Goal: Task Accomplishment & Management: Manage account settings

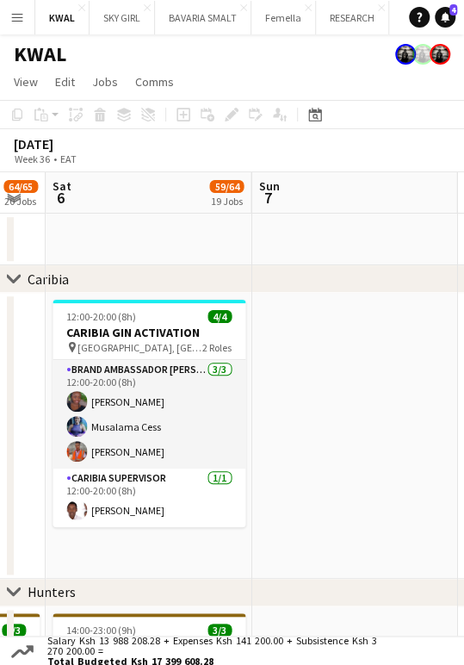
drag, startPoint x: 362, startPoint y: 539, endPoint x: 158, endPoint y: 505, distance: 206.0
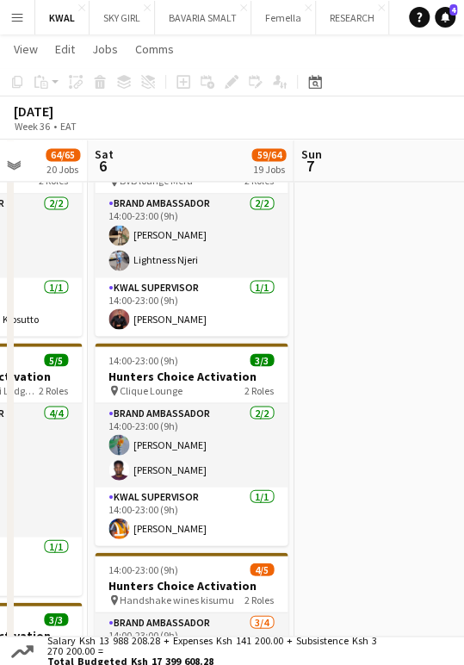
scroll to position [0, 502]
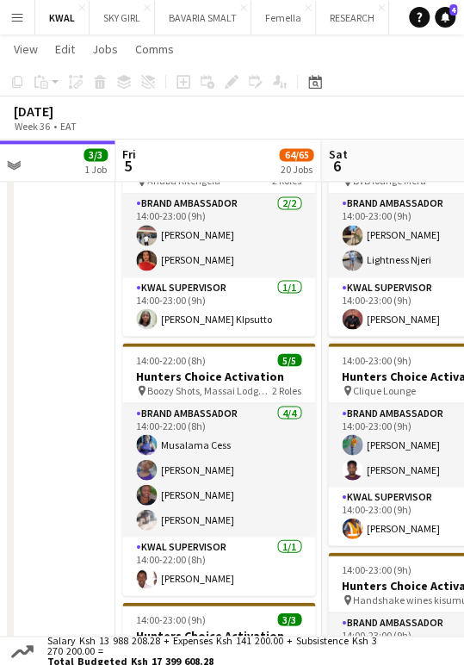
drag, startPoint x: 130, startPoint y: 517, endPoint x: 406, endPoint y: 539, distance: 277.2
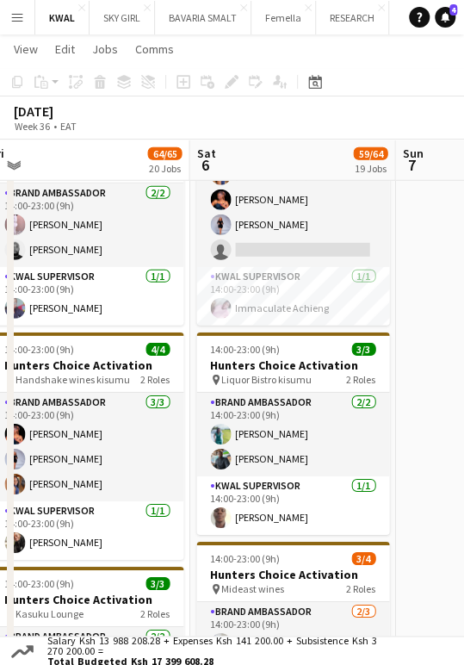
scroll to position [0, 639]
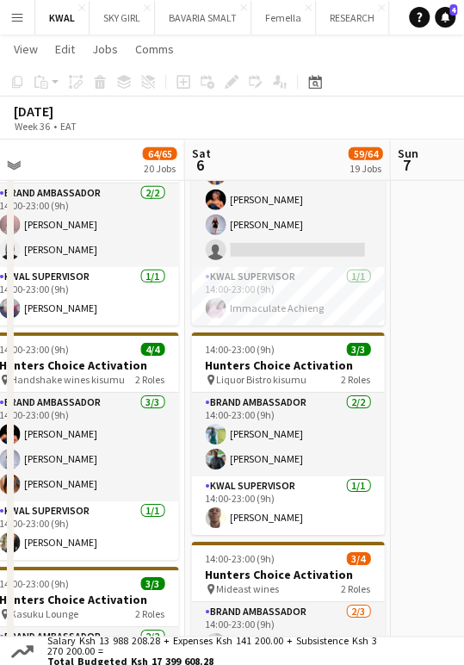
drag, startPoint x: 378, startPoint y: 498, endPoint x: 241, endPoint y: 511, distance: 137.6
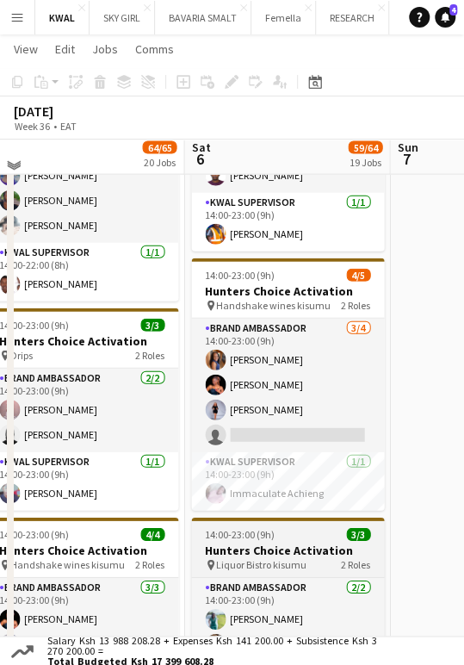
scroll to position [765, 0]
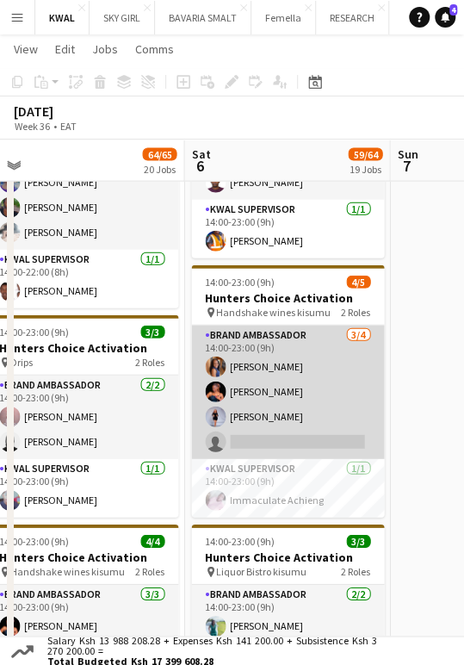
click at [261, 436] on app-card-role "Brand Ambassador 3/4 14:00-23:00 (9h) Yvonne Kisenge MARIA MWENDE Esther Abel s…" at bounding box center [287, 391] width 193 height 133
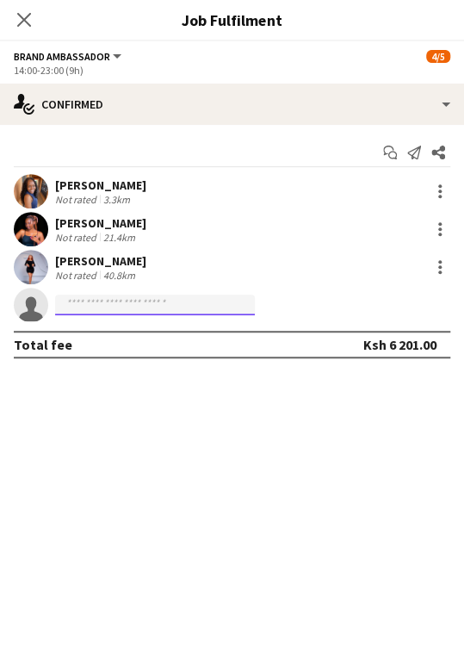
click at [138, 306] on input at bounding box center [155, 304] width 200 height 21
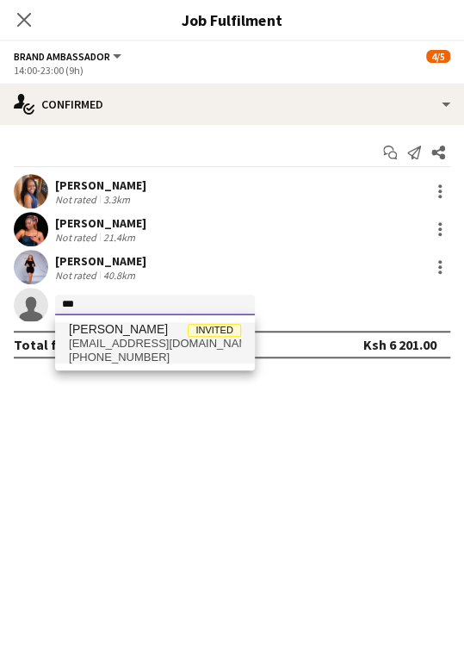
type input "***"
click at [103, 337] on span "owokolawy@gmail.com" at bounding box center [155, 344] width 172 height 14
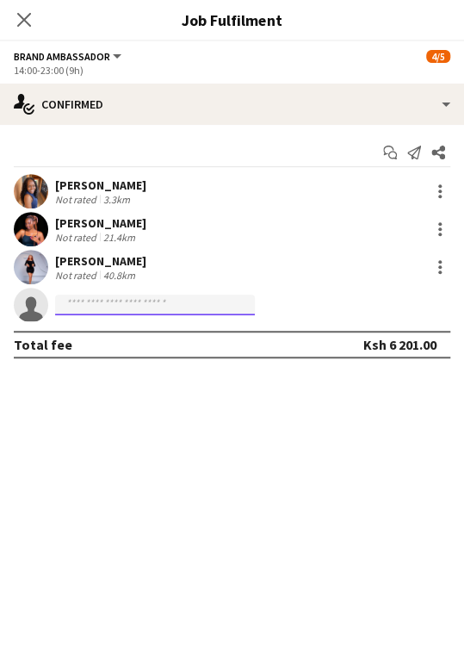
scroll to position [0, 0]
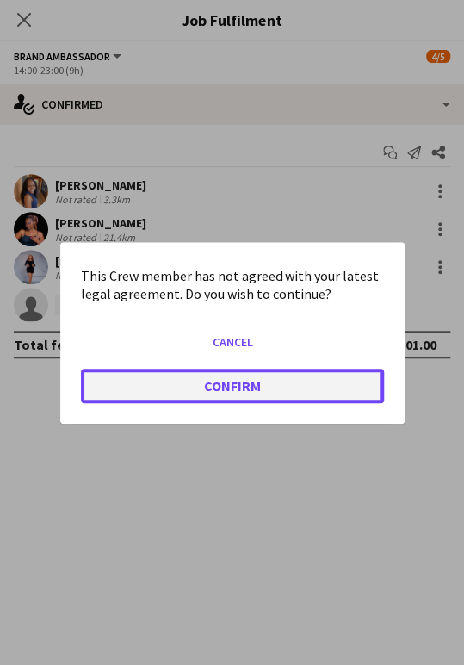
click at [173, 379] on button "Confirm" at bounding box center [232, 385] width 303 height 34
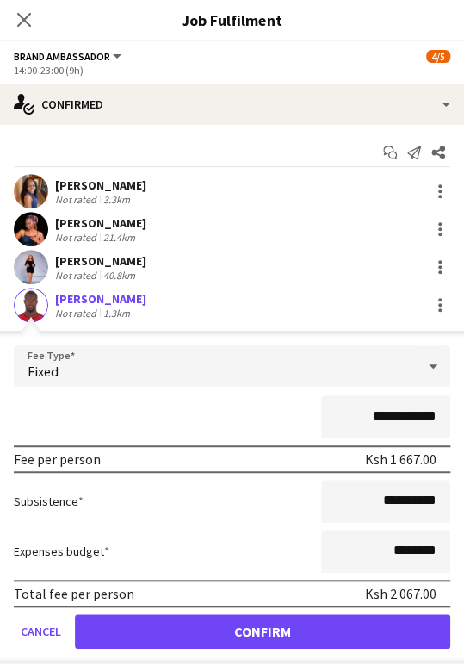
scroll to position [844, 0]
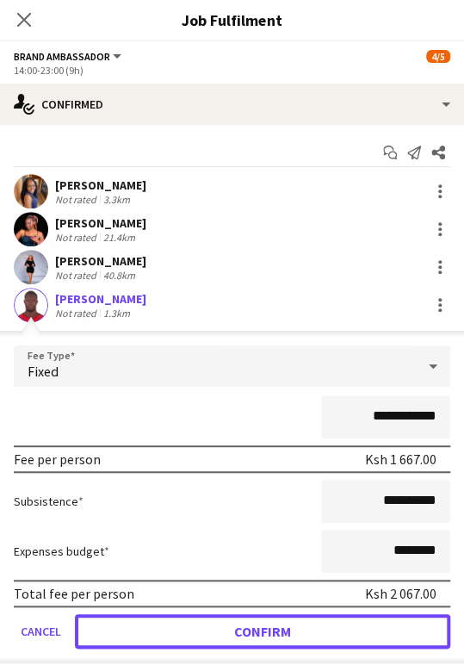
drag, startPoint x: 251, startPoint y: 638, endPoint x: 234, endPoint y: 399, distance: 239.9
click at [251, 635] on button "Confirm" at bounding box center [262, 631] width 375 height 34
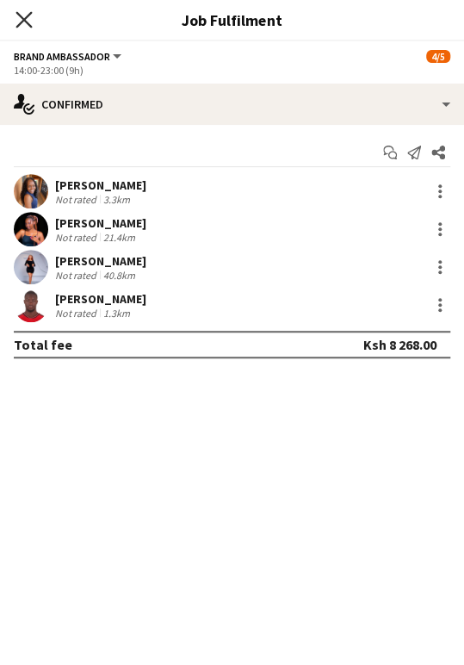
click at [22, 24] on icon "Close pop-in" at bounding box center [23, 19] width 16 height 16
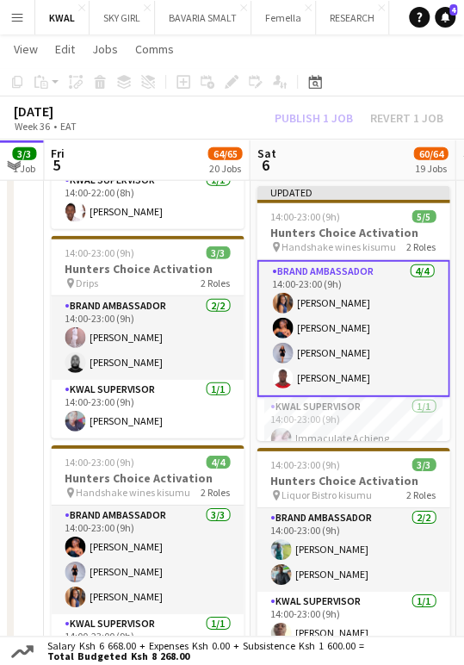
scroll to position [0, 570]
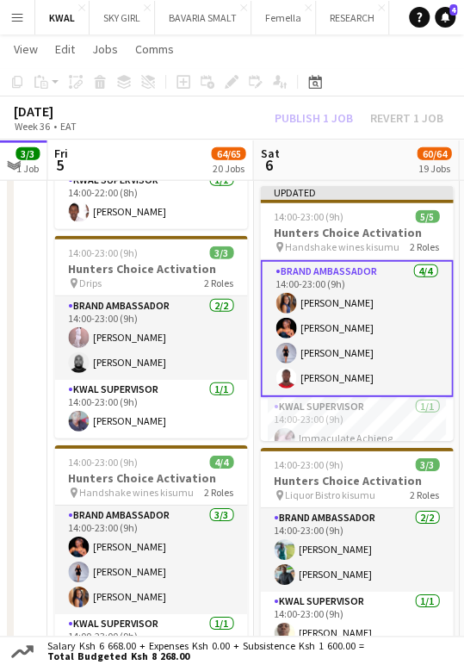
drag, startPoint x: 76, startPoint y: 424, endPoint x: 141, endPoint y: 427, distance: 65.5
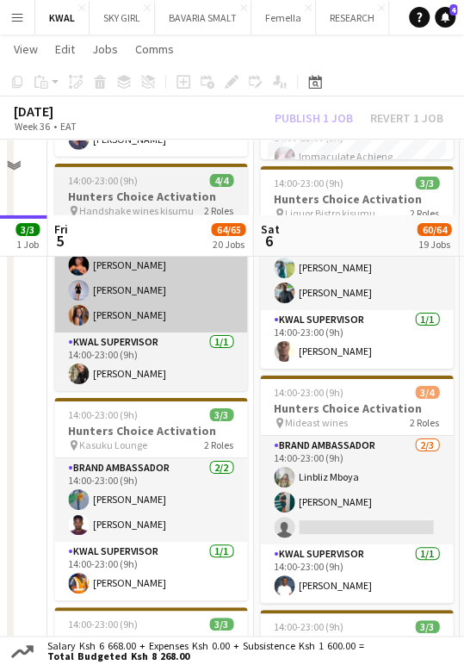
scroll to position [1226, 0]
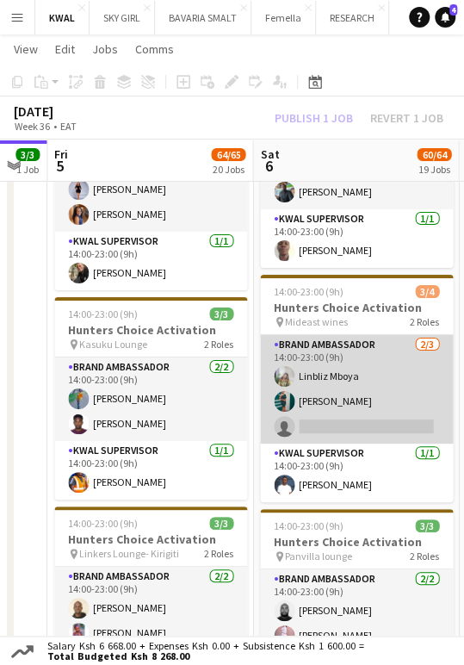
click at [334, 418] on app-card-role "Brand Ambassador 2/3 14:00-23:00 (9h) Linbliz Mboya Nicole Gesare single-neutra…" at bounding box center [356, 389] width 193 height 108
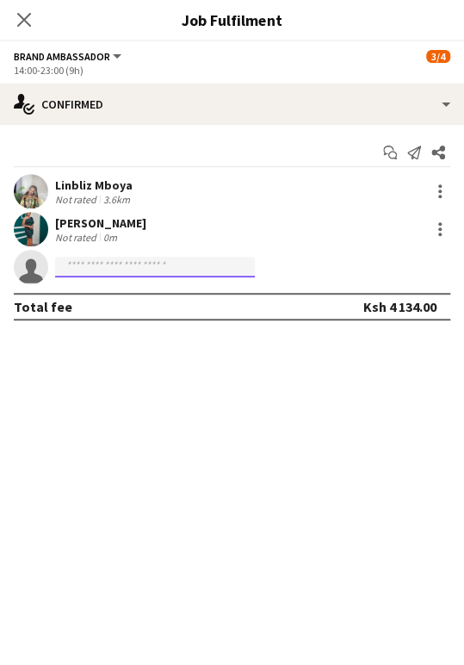
paste input "**********"
type input "*****"
click at [20, 9] on div "Close pop-in" at bounding box center [24, 20] width 48 height 40
click at [21, 13] on icon "Close pop-in" at bounding box center [23, 19] width 16 height 16
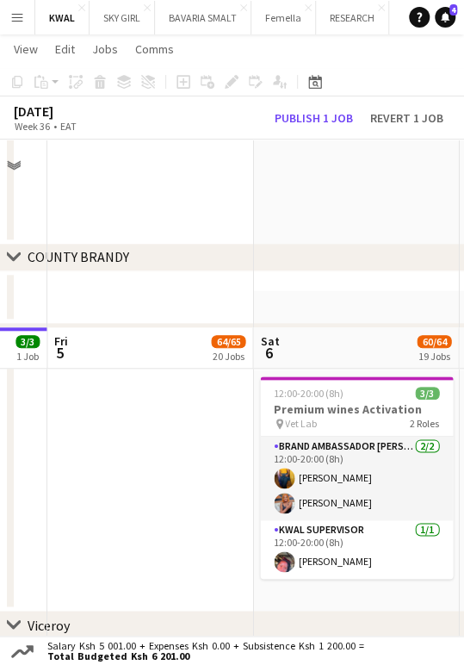
scroll to position [3140, 0]
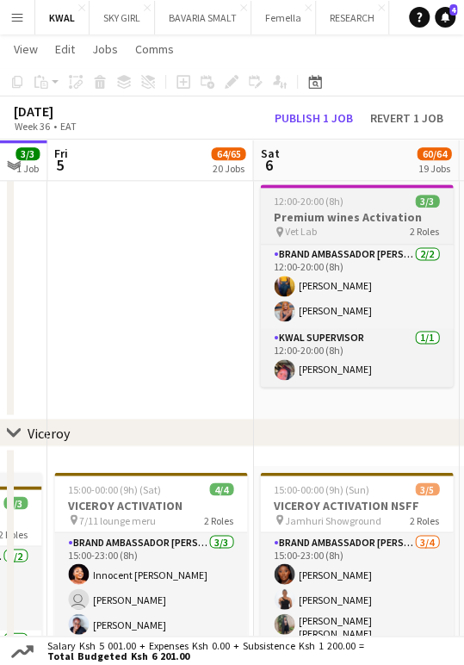
click at [356, 216] on h3 "Premium wines Activation" at bounding box center [356, 216] width 193 height 15
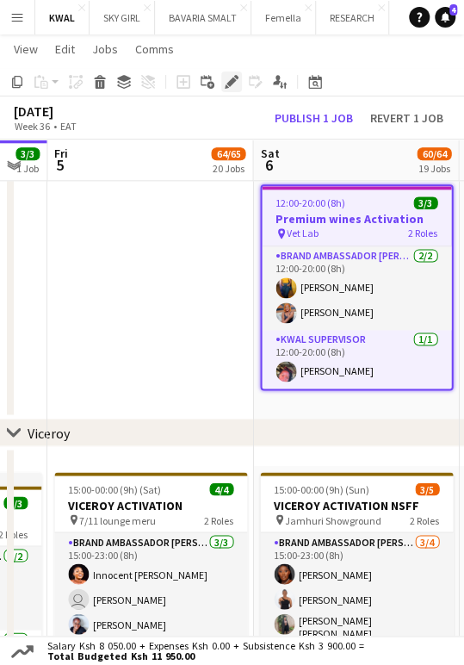
click at [229, 88] on icon "Edit" at bounding box center [232, 82] width 14 height 14
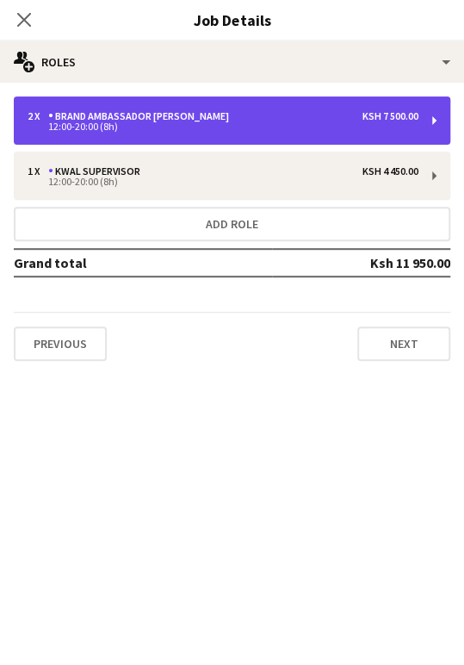
click at [186, 126] on div "12:00-20:00 (8h)" at bounding box center [223, 126] width 391 height 9
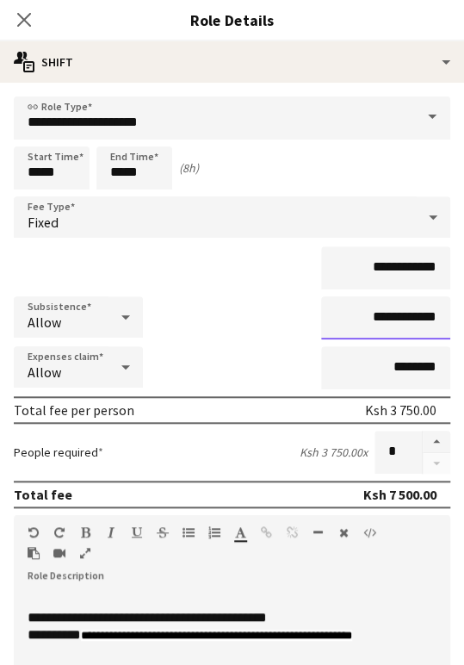
drag, startPoint x: 403, startPoint y: 318, endPoint x: 376, endPoint y: 319, distance: 26.7
click at [376, 319] on input "**********" at bounding box center [385, 317] width 129 height 43
type input "**********"
click at [28, 21] on icon "Close pop-in" at bounding box center [23, 19] width 16 height 16
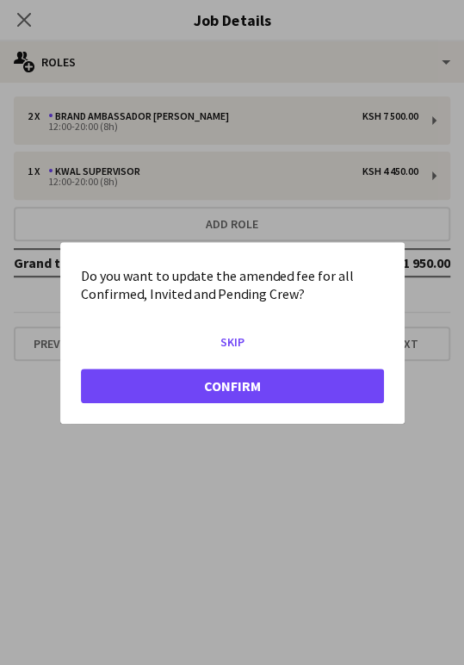
scroll to position [0, 0]
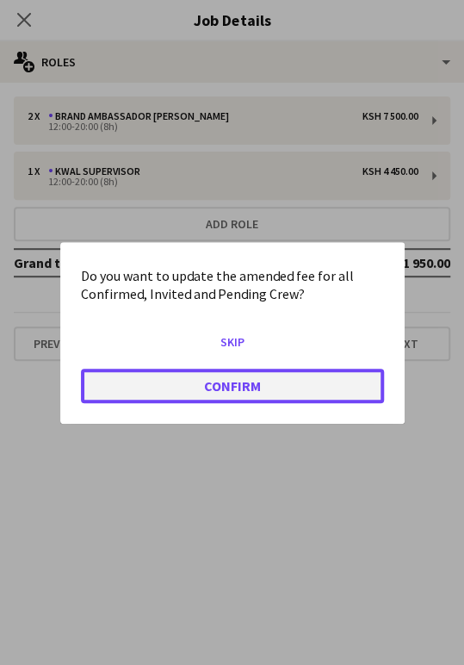
click at [302, 381] on button "Confirm" at bounding box center [232, 385] width 303 height 34
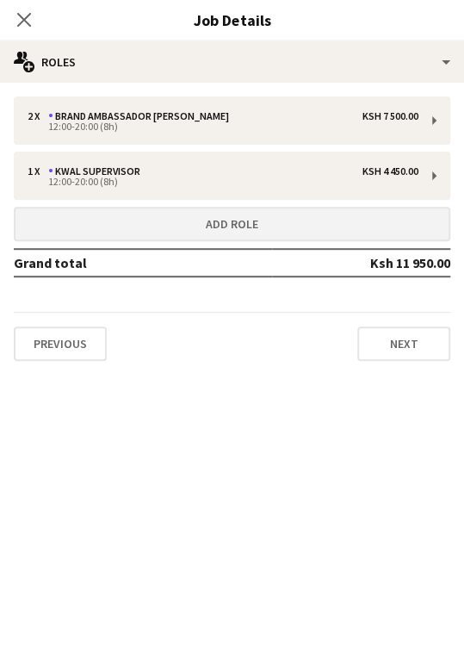
scroll to position [3140, 0]
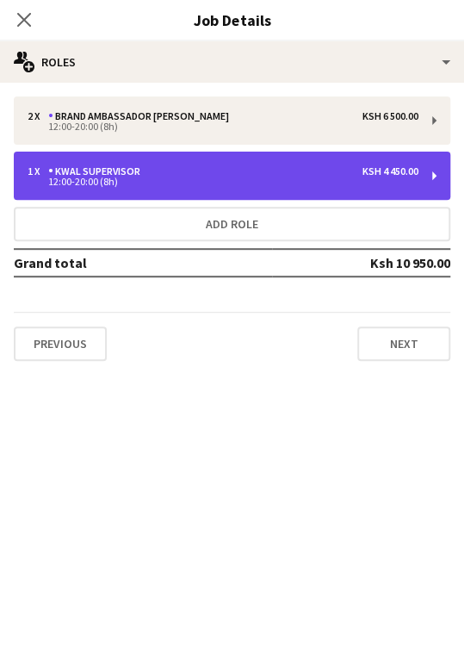
click at [368, 183] on div "12:00-20:00 (8h)" at bounding box center [223, 181] width 391 height 9
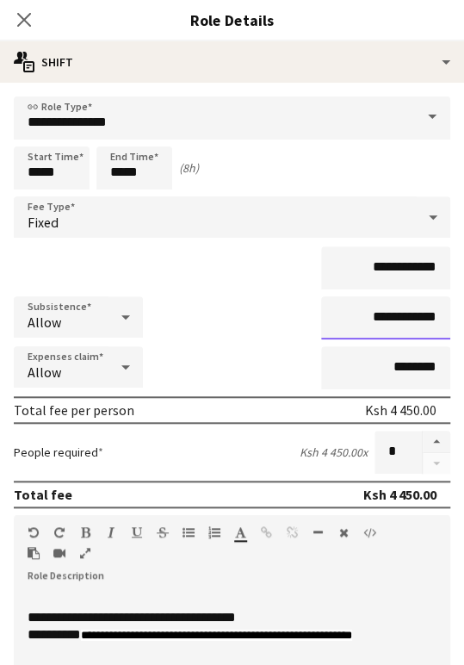
click at [404, 318] on input "**********" at bounding box center [385, 317] width 129 height 43
click at [405, 317] on input "**********" at bounding box center [385, 317] width 129 height 43
drag, startPoint x: 405, startPoint y: 317, endPoint x: 375, endPoint y: 318, distance: 29.3
click at [375, 318] on input "**********" at bounding box center [385, 317] width 129 height 43
type input "**********"
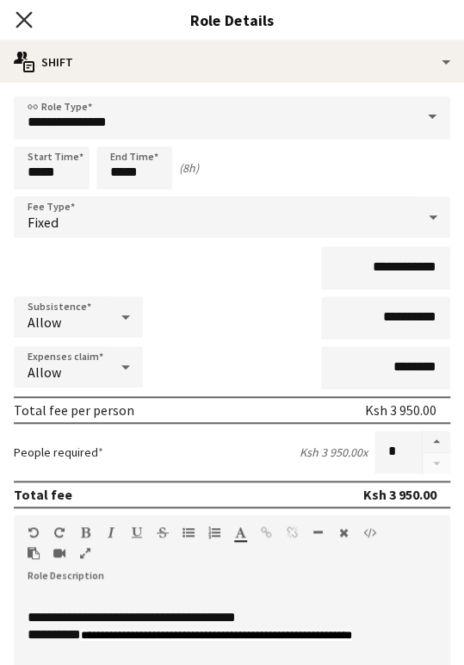
click at [24, 20] on icon at bounding box center [23, 19] width 16 height 16
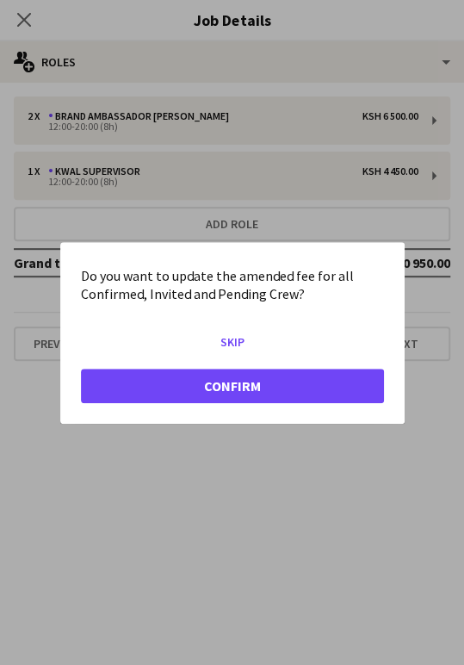
scroll to position [0, 0]
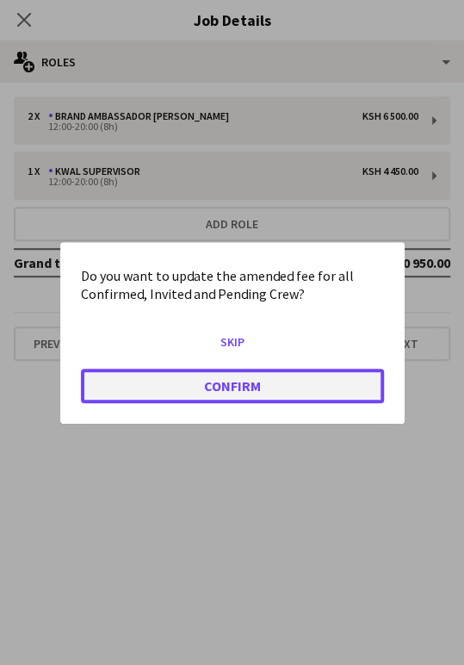
click at [227, 386] on button "Confirm" at bounding box center [232, 385] width 303 height 34
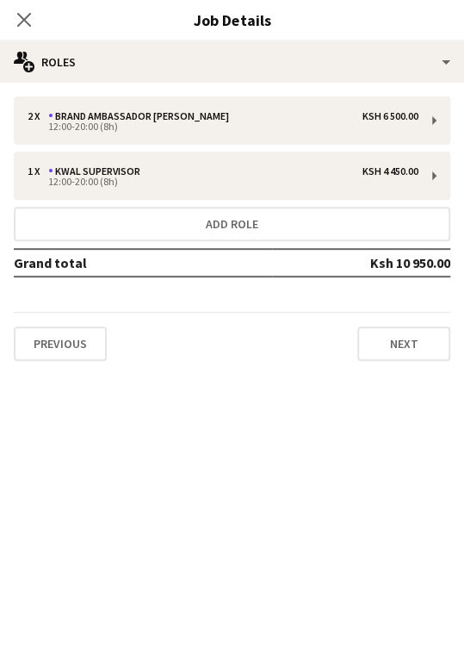
scroll to position [3140, 0]
click at [22, 22] on icon "Close pop-in" at bounding box center [23, 19] width 16 height 16
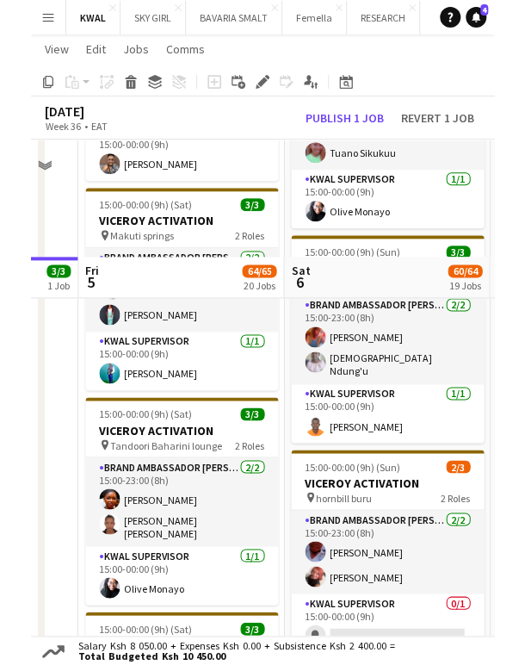
scroll to position [4670, 0]
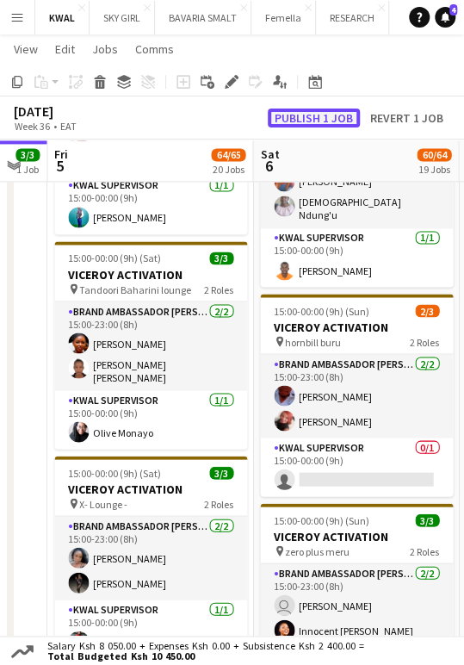
click at [344, 119] on button "Publish 1 job" at bounding box center [314, 117] width 92 height 19
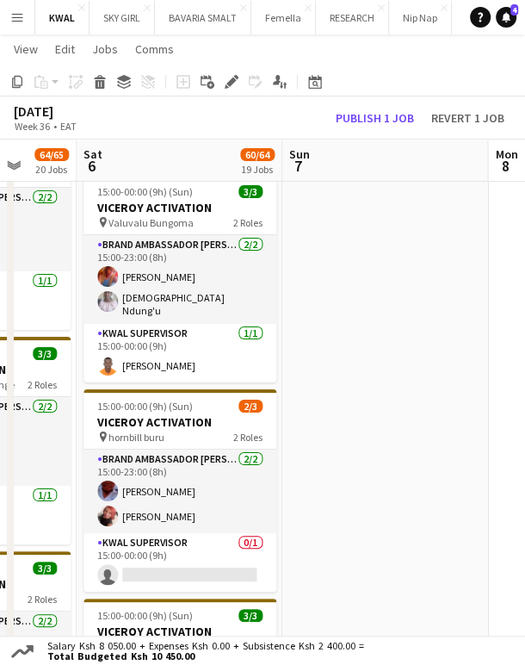
scroll to position [0, 746]
drag, startPoint x: 437, startPoint y: 475, endPoint x: 262, endPoint y: 509, distance: 178.8
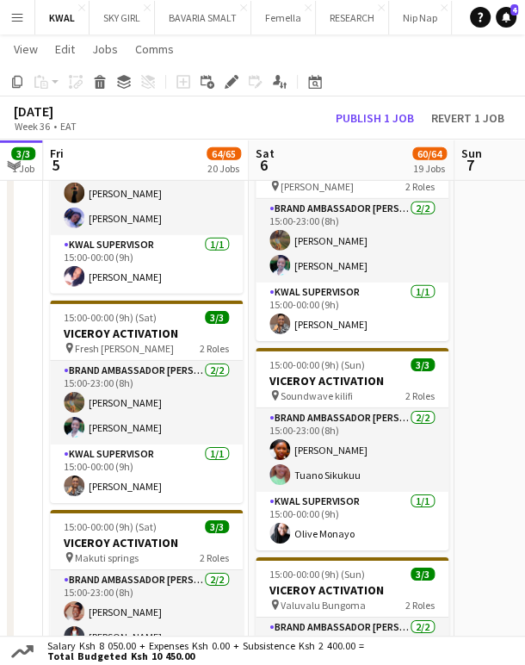
scroll to position [0, 578]
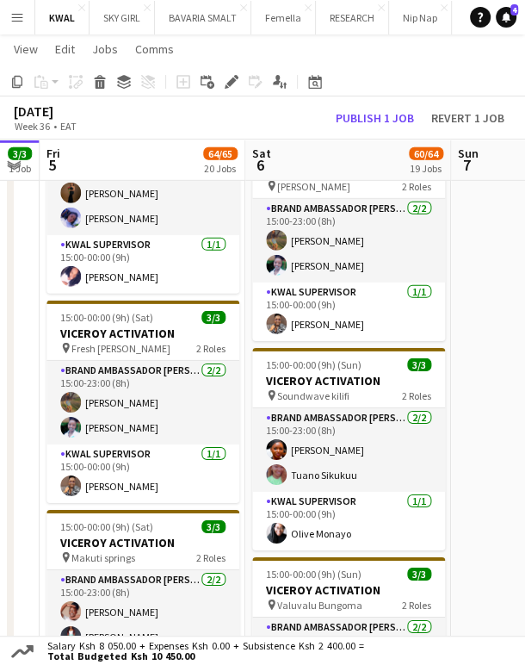
drag, startPoint x: 189, startPoint y: 540, endPoint x: 307, endPoint y: 541, distance: 118.8
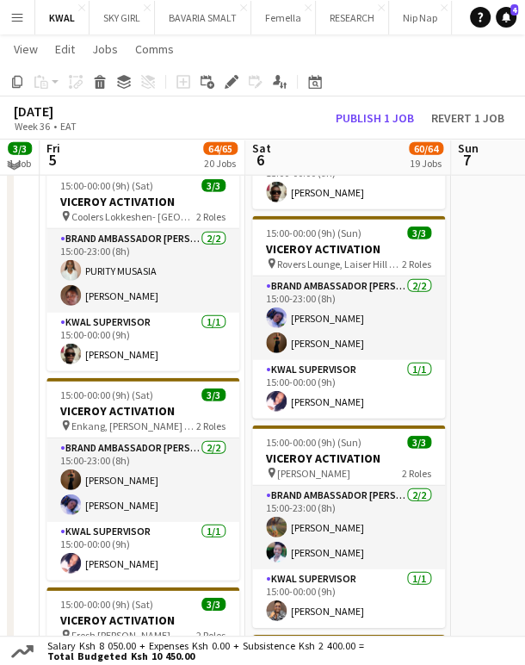
scroll to position [3809, 0]
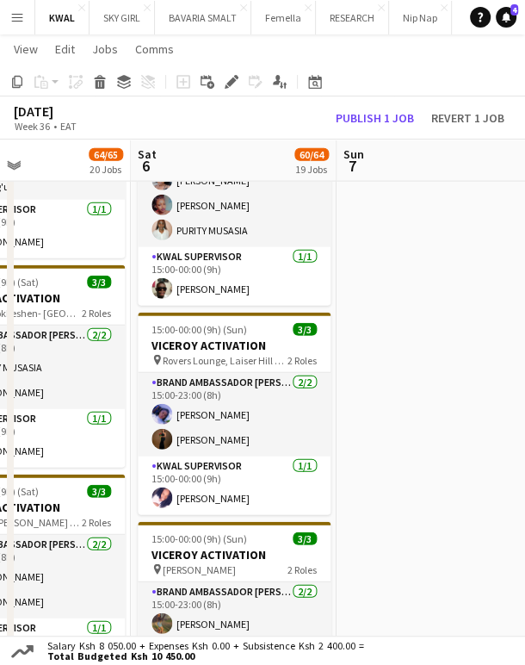
drag, startPoint x: 374, startPoint y: 533, endPoint x: 258, endPoint y: 555, distance: 117.4
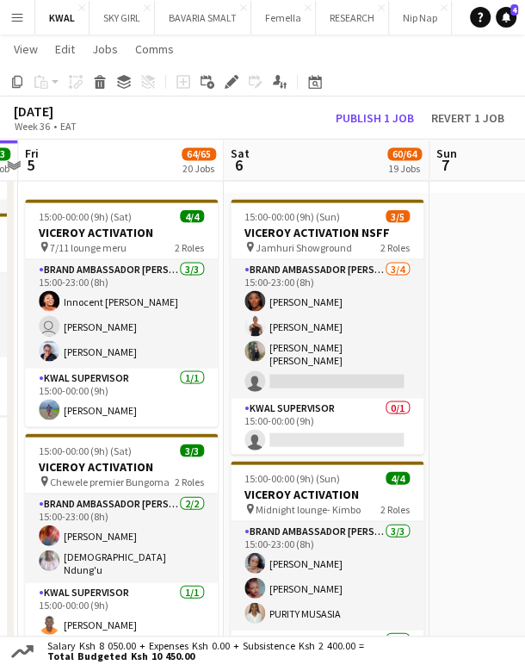
scroll to position [0, 577]
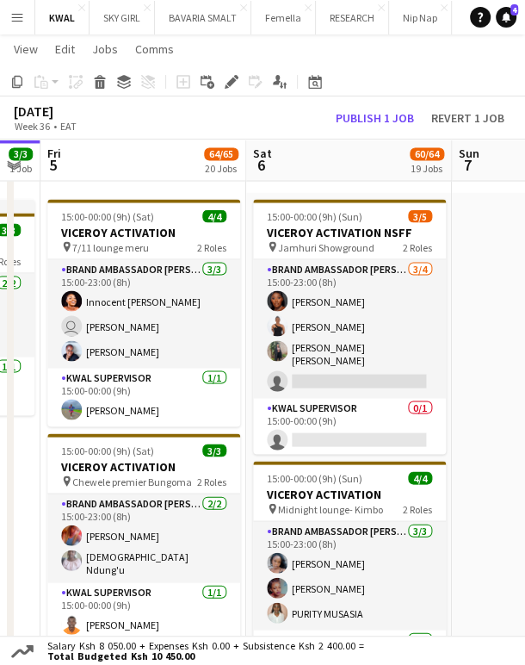
drag, startPoint x: 179, startPoint y: 566, endPoint x: 296, endPoint y: 546, distance: 118.8
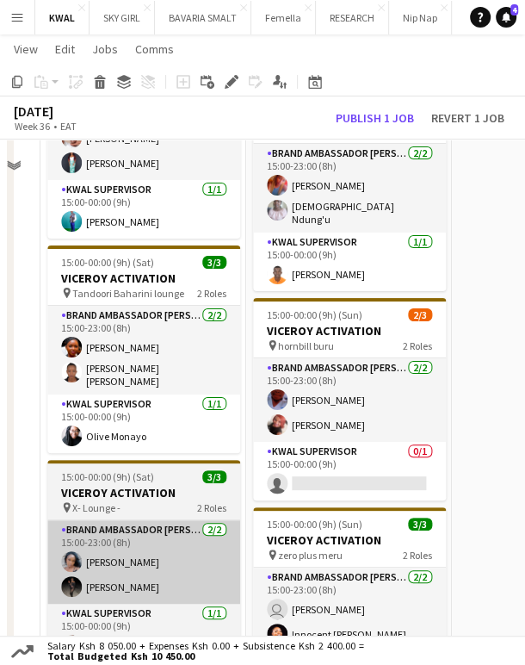
scroll to position [4670, 0]
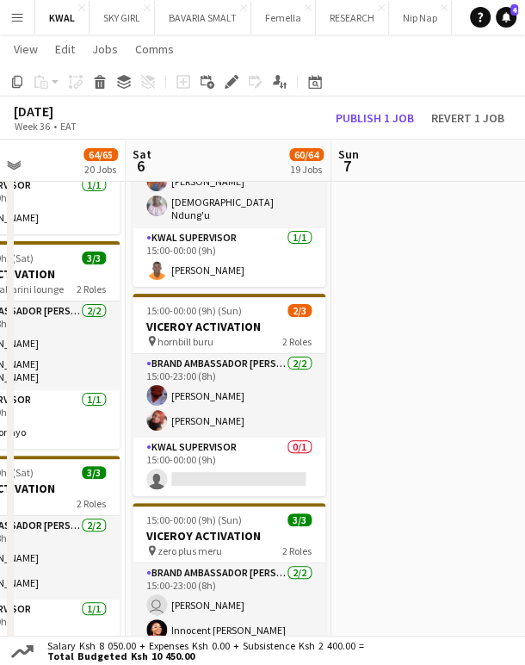
drag, startPoint x: 347, startPoint y: 539, endPoint x: 250, endPoint y: 570, distance: 102.1
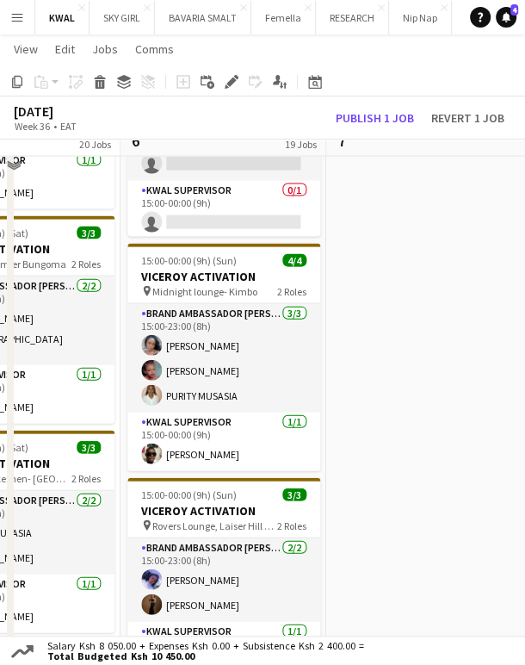
scroll to position [3618, 0]
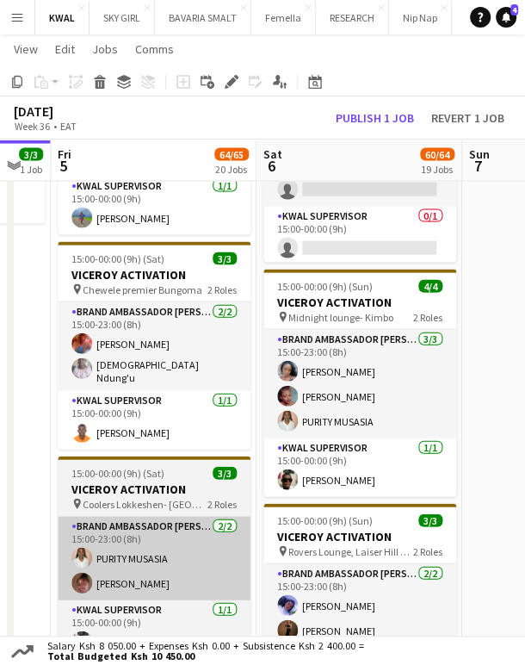
drag, startPoint x: 62, startPoint y: 560, endPoint x: 183, endPoint y: 561, distance: 120.6
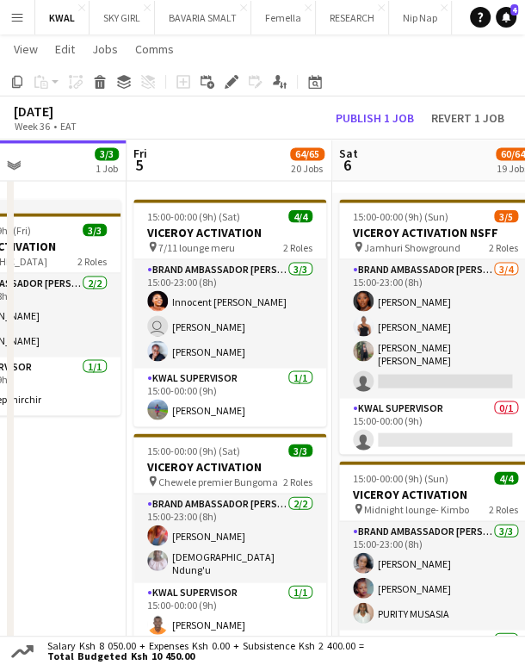
scroll to position [0, 488]
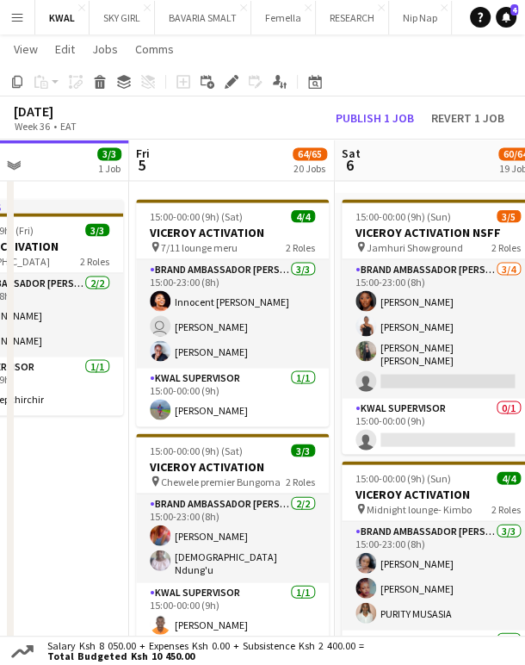
drag, startPoint x: 62, startPoint y: 613, endPoint x: 114, endPoint y: 614, distance: 51.7
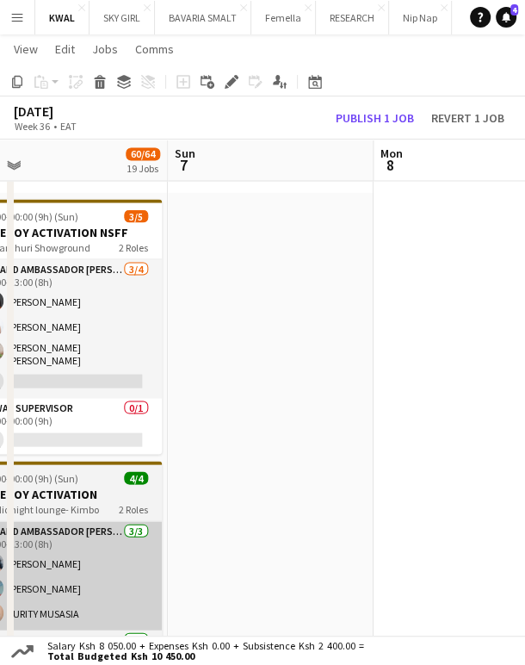
drag, startPoint x: 351, startPoint y: 546, endPoint x: 110, endPoint y: 548, distance: 241.1
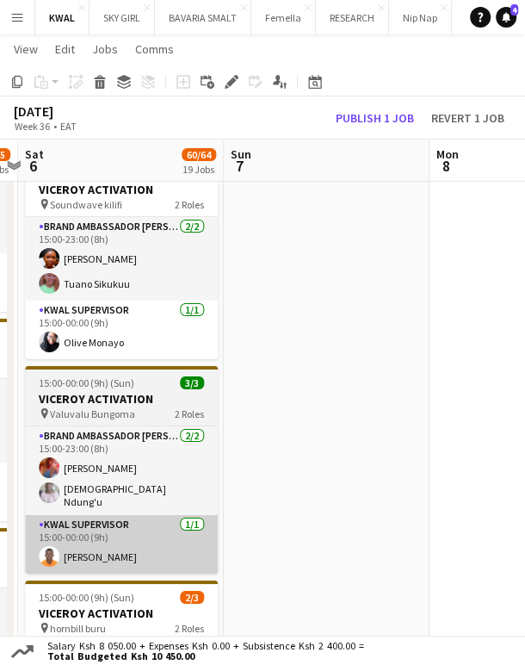
scroll to position [0, 589]
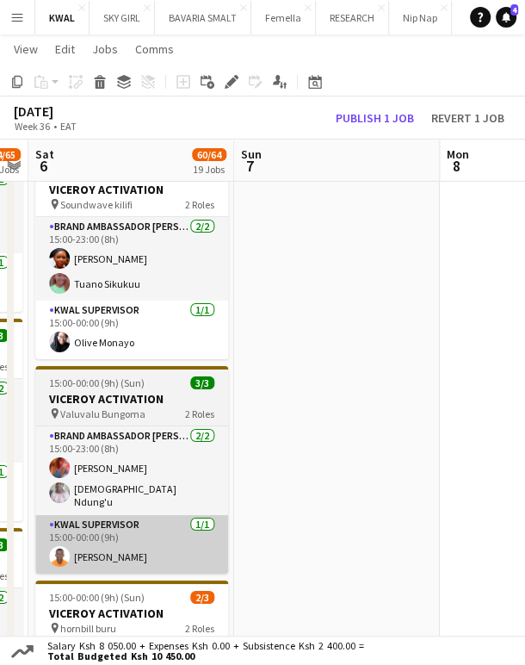
drag, startPoint x: 133, startPoint y: 542, endPoint x: 183, endPoint y: 548, distance: 49.4
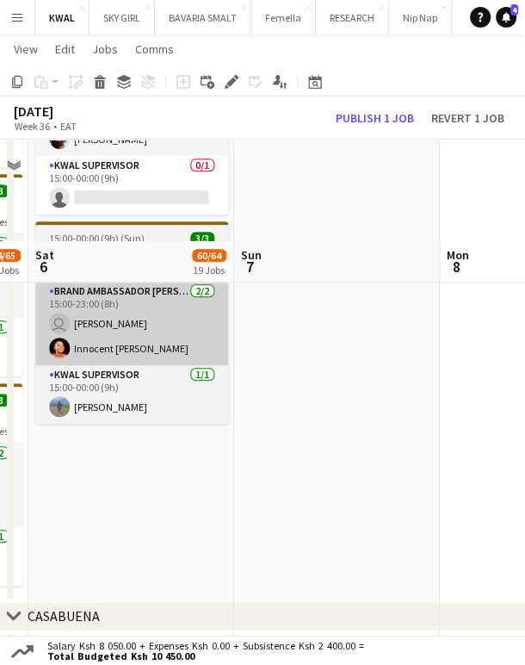
scroll to position [4862, 0]
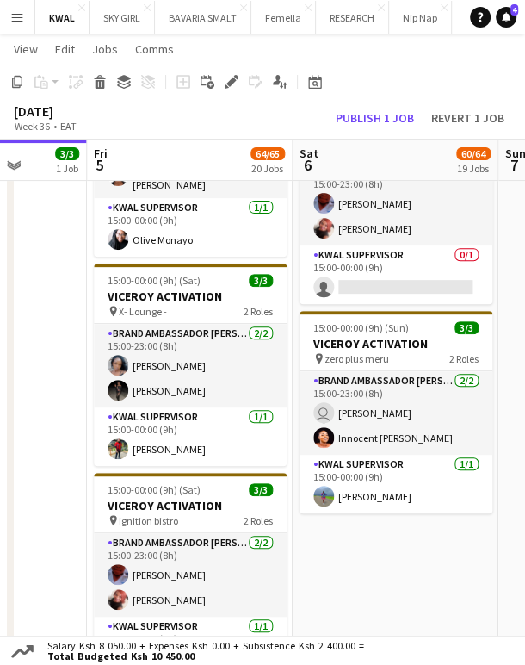
drag, startPoint x: 83, startPoint y: 559, endPoint x: 340, endPoint y: 548, distance: 257.7
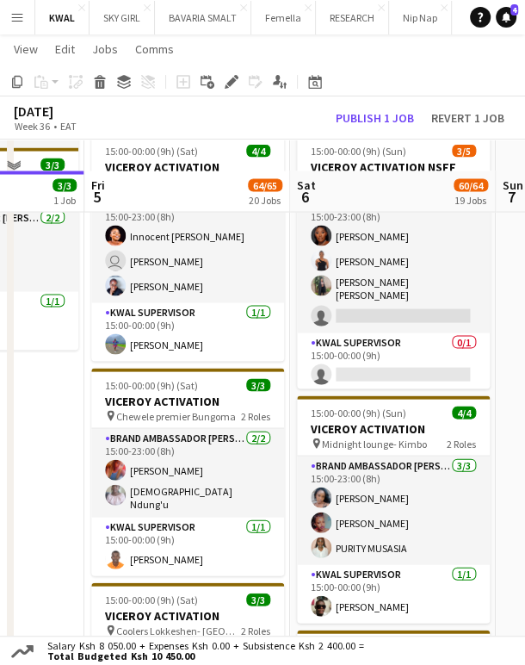
scroll to position [3523, 0]
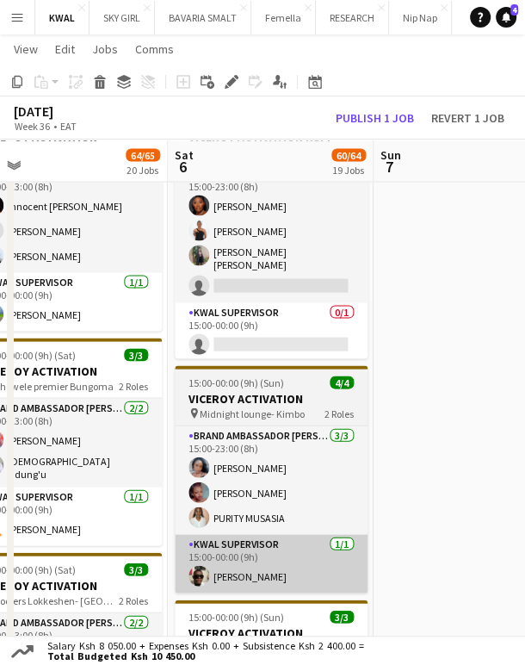
drag, startPoint x: 338, startPoint y: 551, endPoint x: 218, endPoint y: 542, distance: 120.9
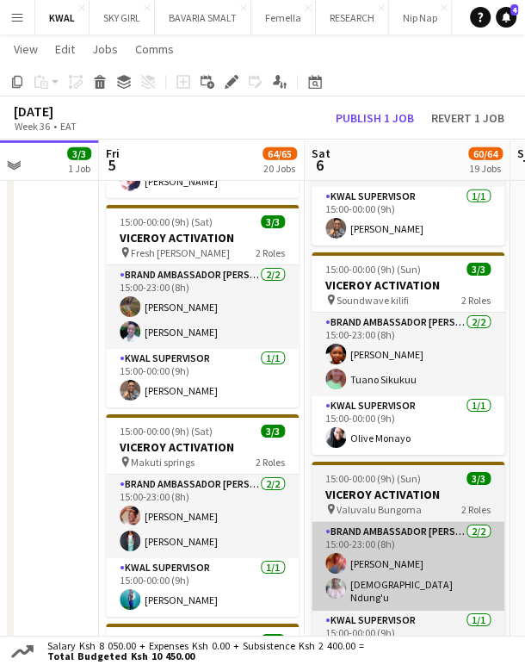
scroll to position [0, 522]
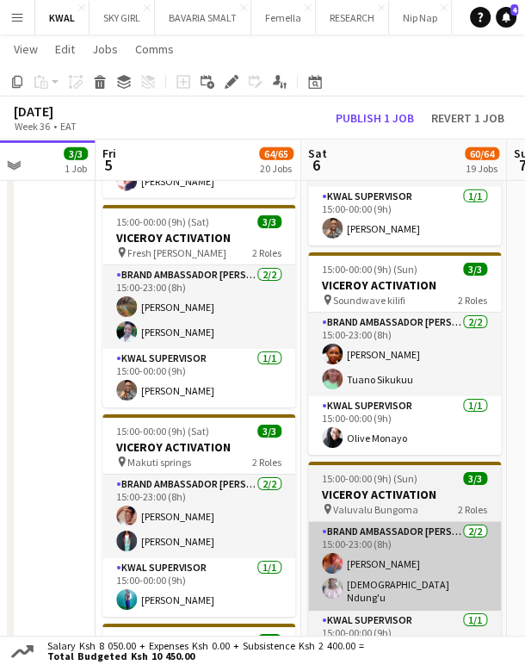
drag, startPoint x: 207, startPoint y: 553, endPoint x: 338, endPoint y: 556, distance: 130.9
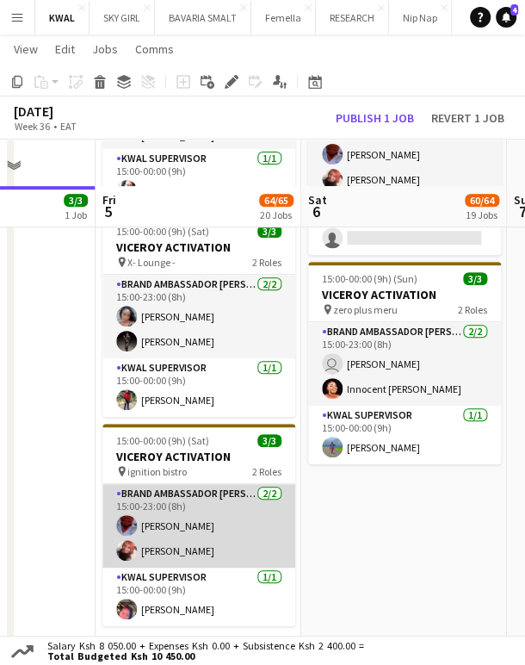
scroll to position [4958, 0]
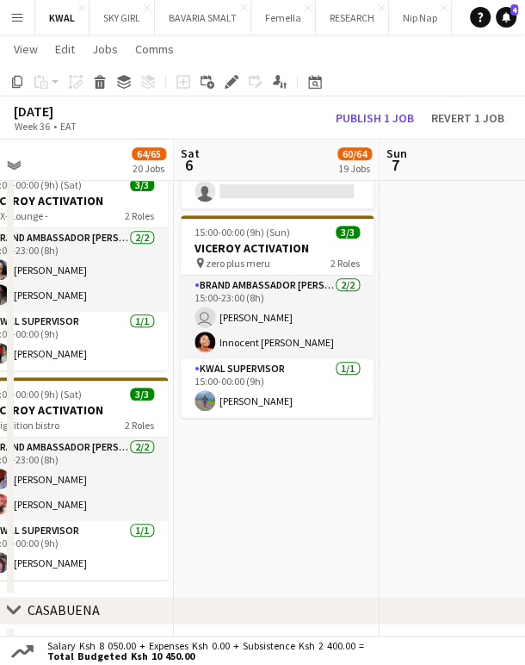
drag, startPoint x: 369, startPoint y: 511, endPoint x: 271, endPoint y: 539, distance: 101.4
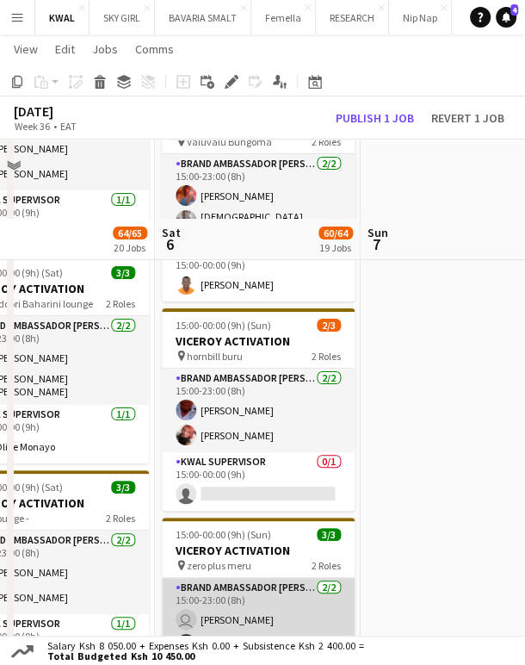
scroll to position [4575, 0]
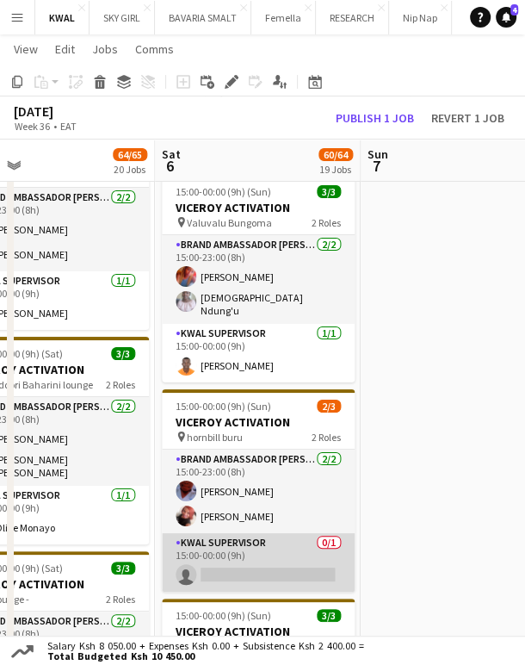
click at [289, 552] on app-card-role "KWAL SUPERVISOR 0/1 15:00-00:00 (9h) single-neutral-actions" at bounding box center [258, 562] width 193 height 59
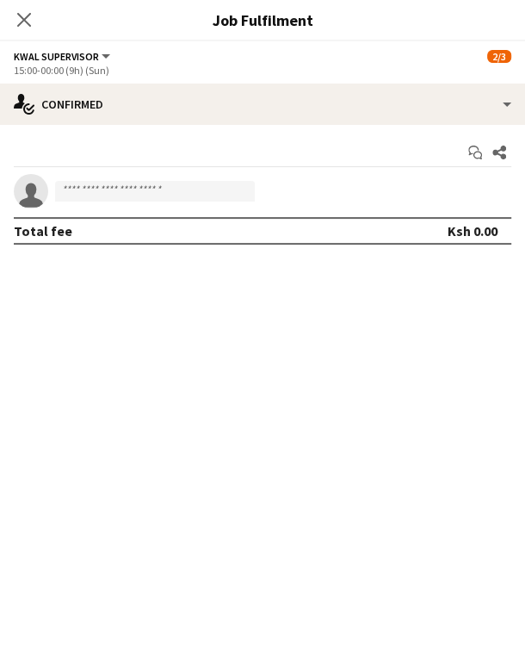
scroll to position [4561, 0]
paste input "**********"
click at [207, 193] on input "**********" at bounding box center [155, 191] width 200 height 21
type input "*"
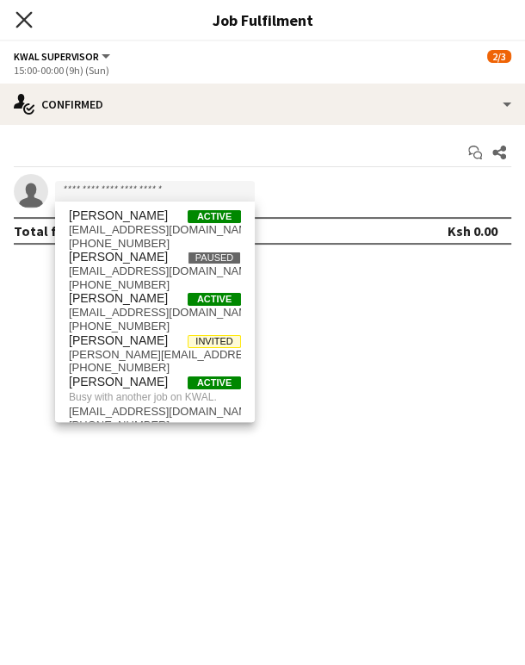
click at [18, 24] on icon at bounding box center [23, 19] width 16 height 16
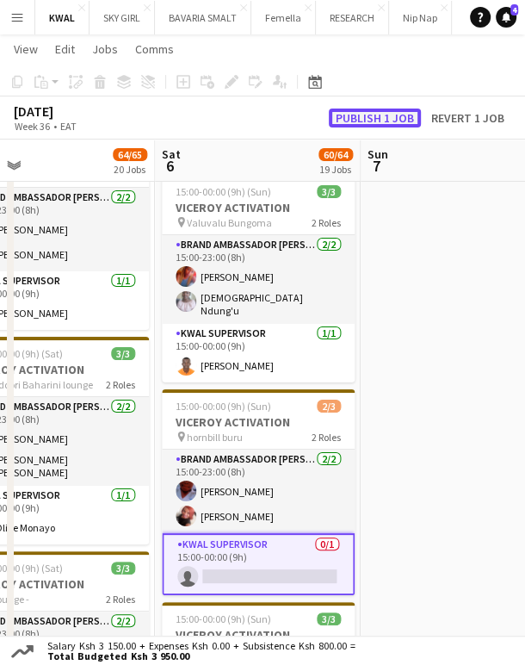
click at [387, 108] on button "Publish 1 job" at bounding box center [375, 117] width 92 height 19
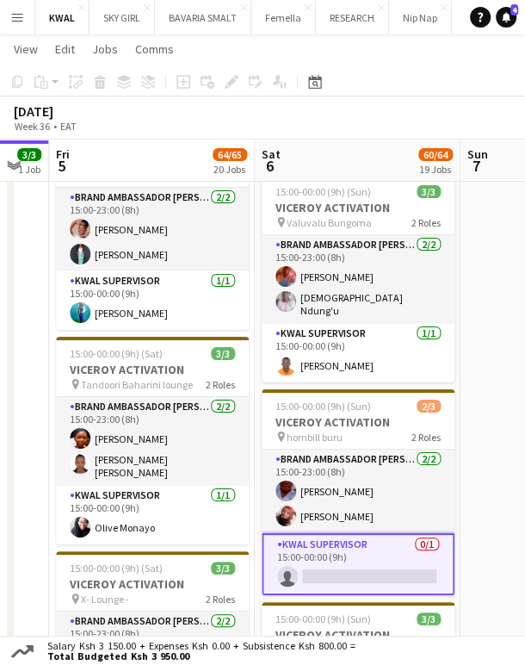
scroll to position [0, 559]
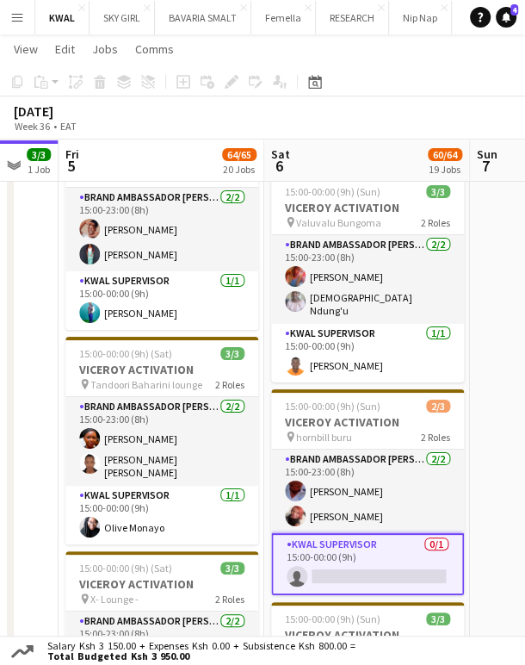
drag, startPoint x: 96, startPoint y: 549, endPoint x: 150, endPoint y: 546, distance: 53.5
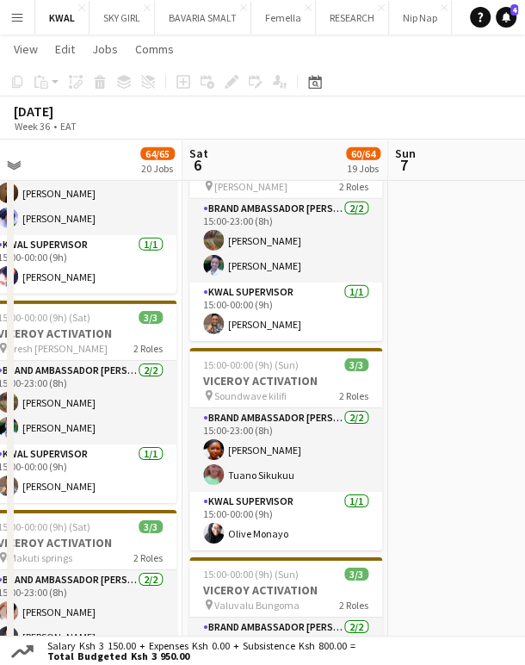
scroll to position [0, 641]
drag, startPoint x: 411, startPoint y: 525, endPoint x: 328, endPoint y: 536, distance: 83.3
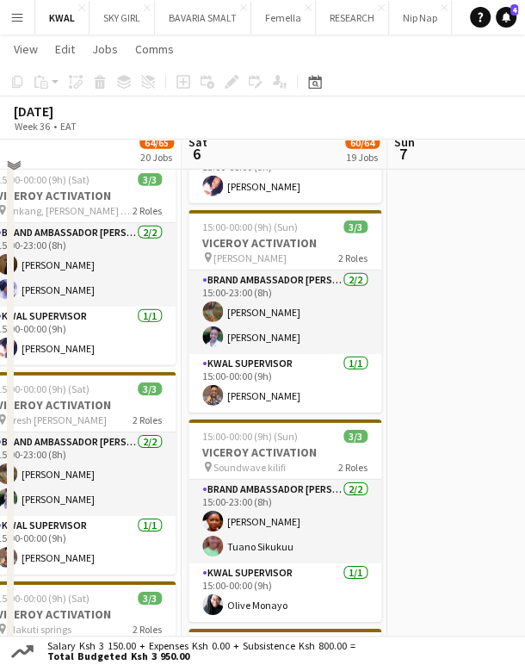
scroll to position [4083, 0]
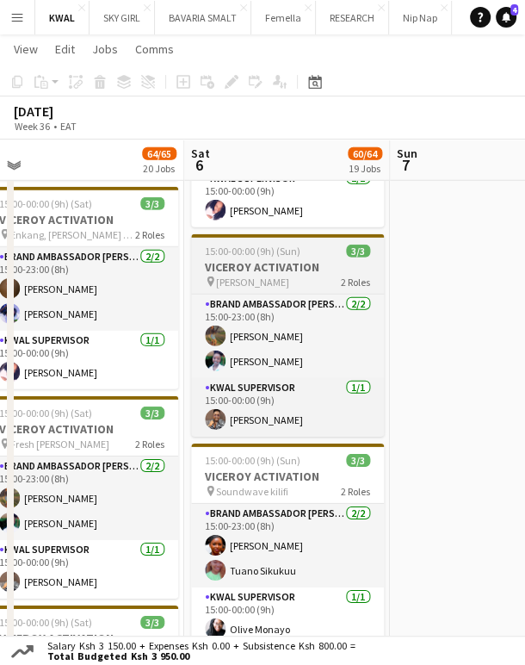
drag, startPoint x: 460, startPoint y: 350, endPoint x: 363, endPoint y: 256, distance: 135.8
click at [461, 341] on app-date-cell at bounding box center [493, 499] width 206 height 1955
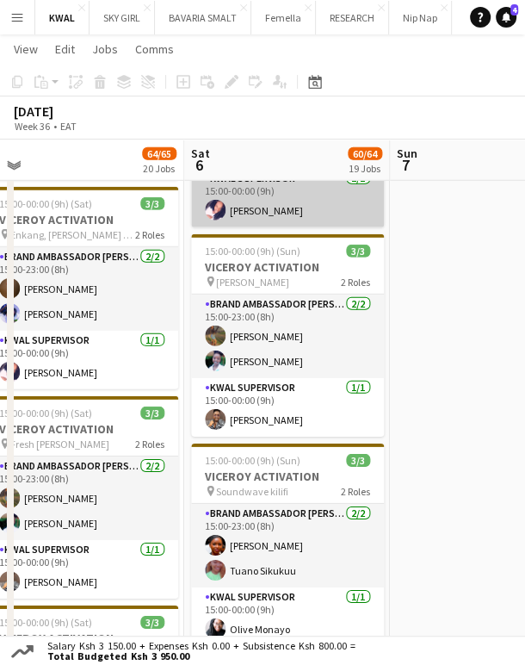
scroll to position [0, 640]
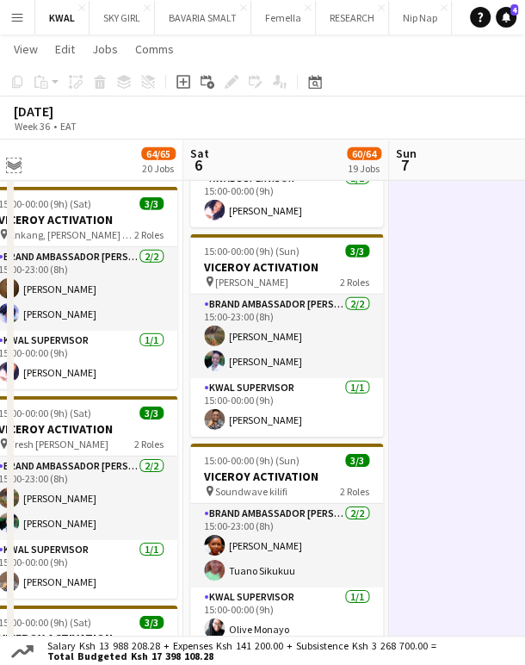
click at [15, 168] on app-icon "Expand/collapse" at bounding box center [14, 164] width 14 height 16
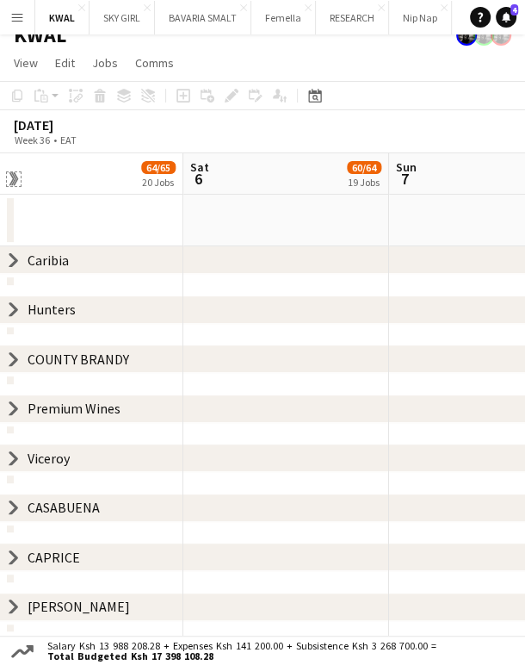
scroll to position [17, 0]
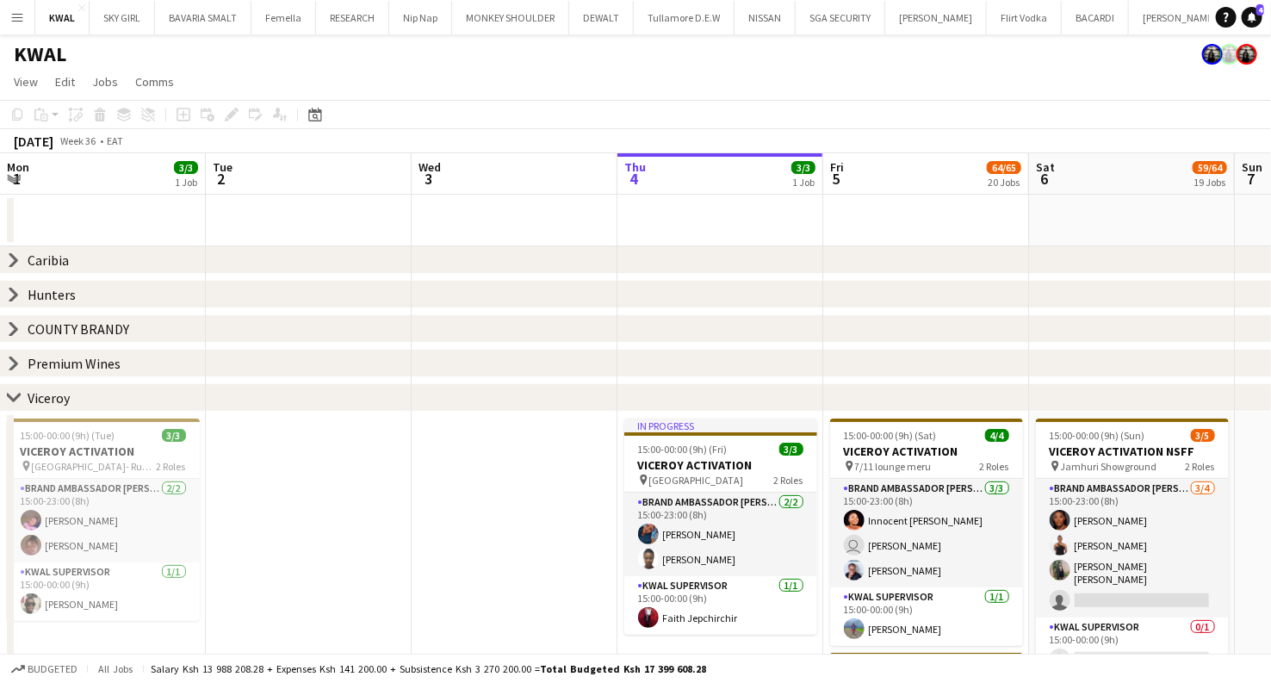
scroll to position [0, 543]
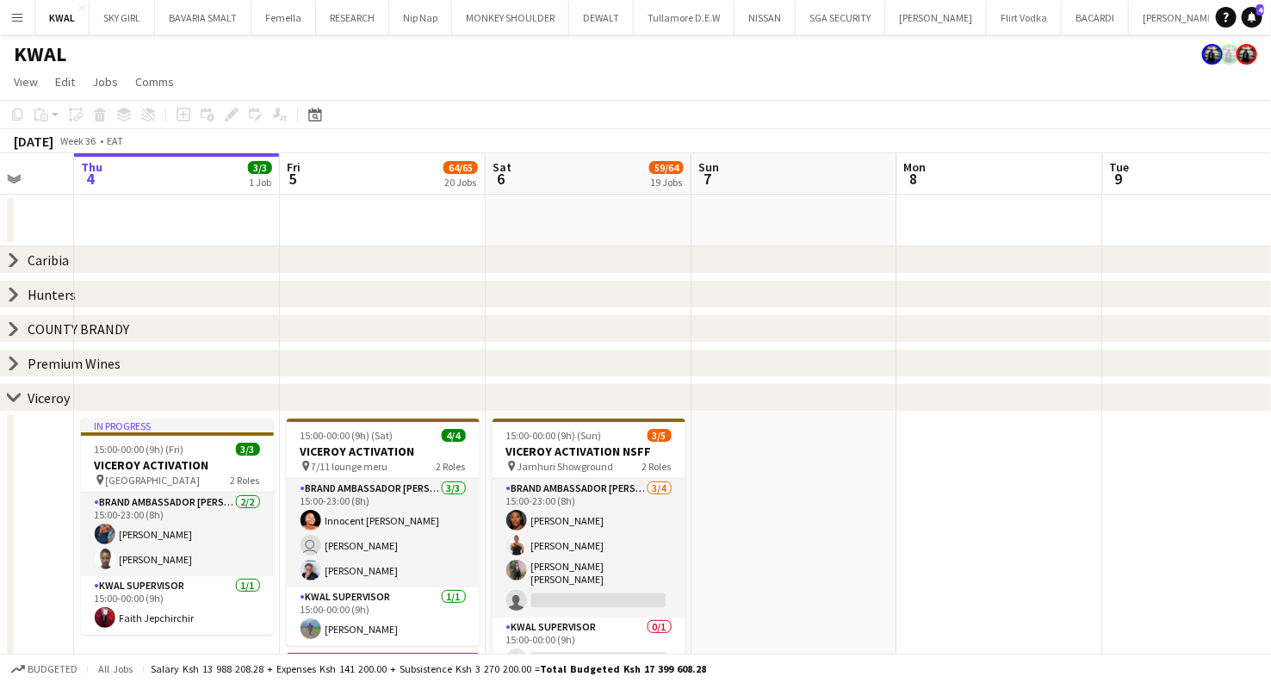
click at [562, 119] on app-toolbar "Copy Paste Paste Ctrl+V Paste with crew Ctrl+Shift+V Paste linked Job Delete Gr…" at bounding box center [635, 114] width 1271 height 29
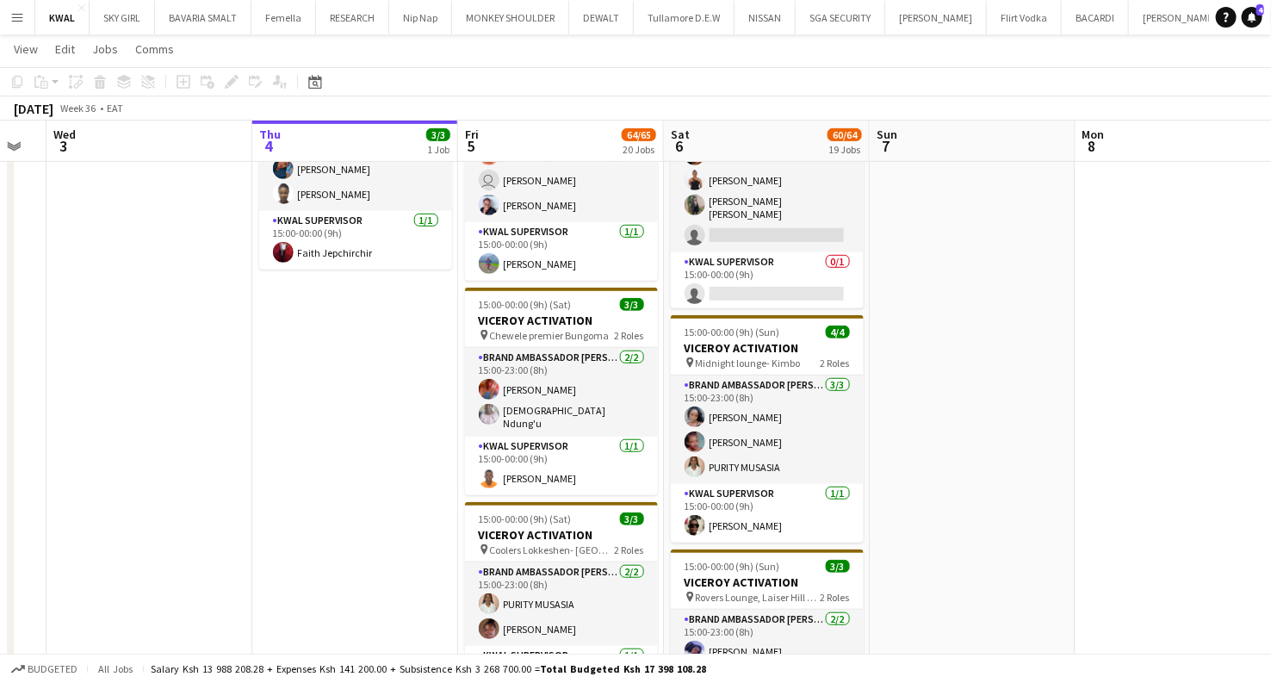
scroll to position [0, 358]
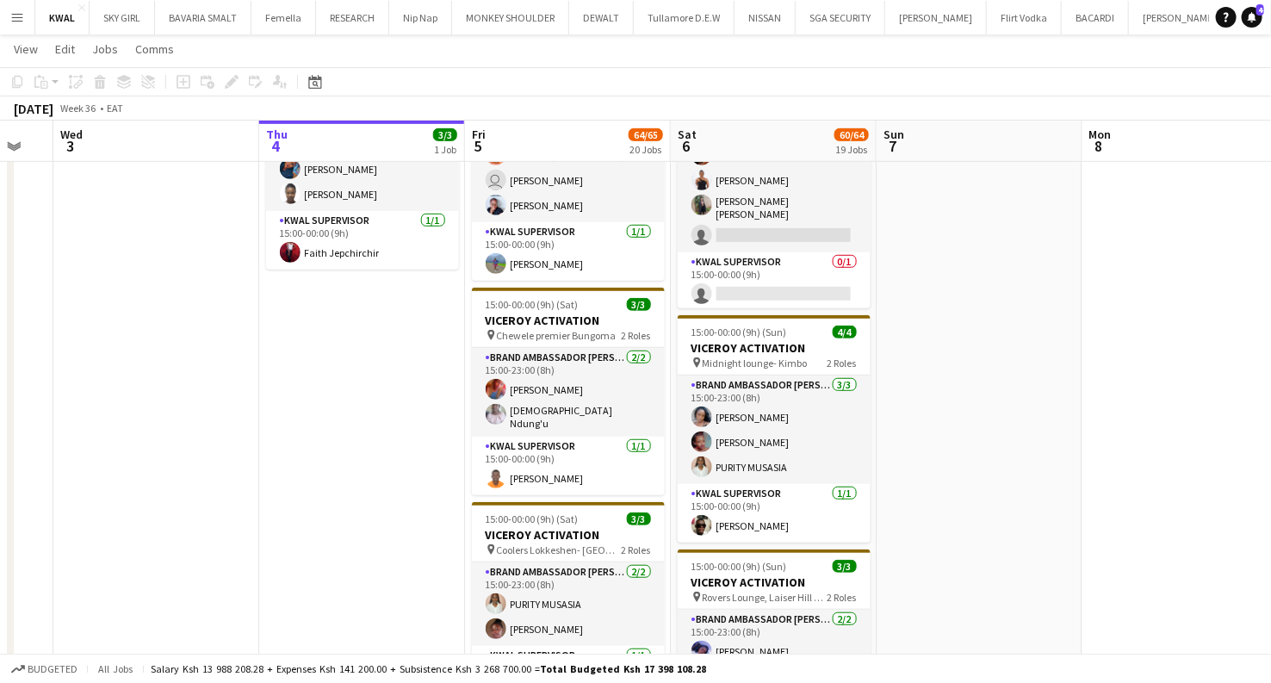
drag, startPoint x: 741, startPoint y: 506, endPoint x: 893, endPoint y: 507, distance: 152.4
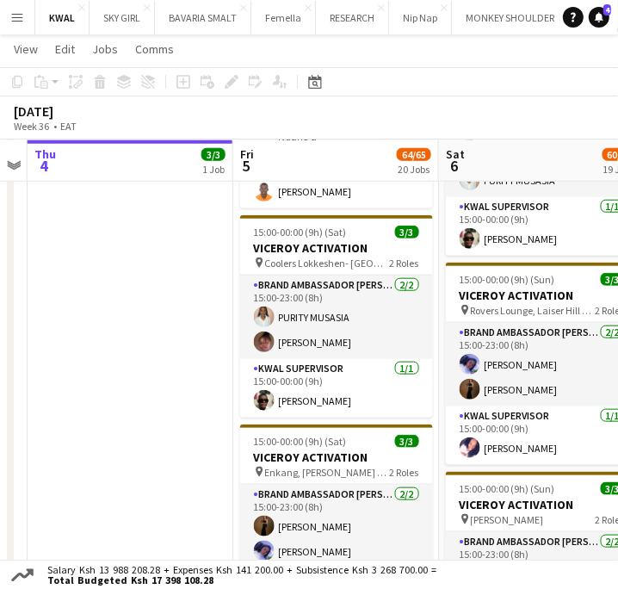
scroll to position [0, 482]
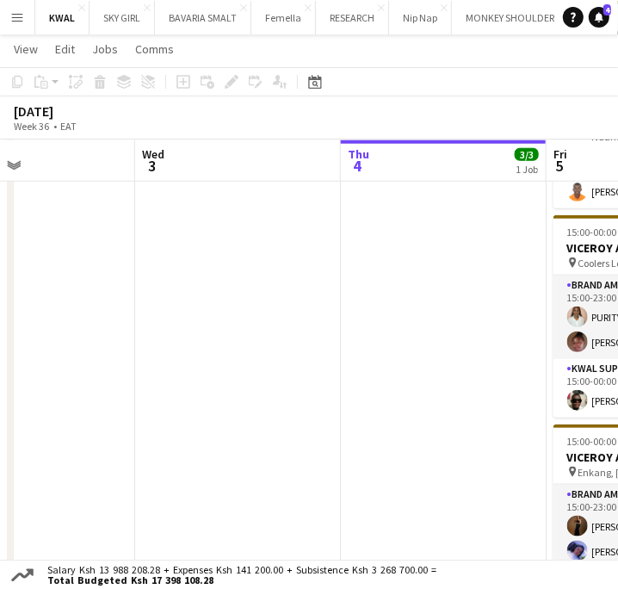
drag, startPoint x: 566, startPoint y: 315, endPoint x: -88, endPoint y: 337, distance: 653.9
click at [0, 337] on html "Menu Boards Boards Boards All jobs Status Workforce Workforce My Workforce Recr…" at bounding box center [309, 585] width 618 height 2509
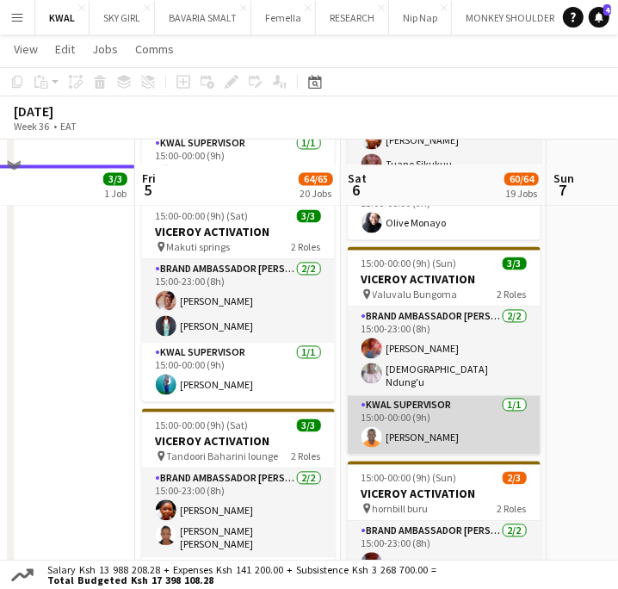
scroll to position [1243, 0]
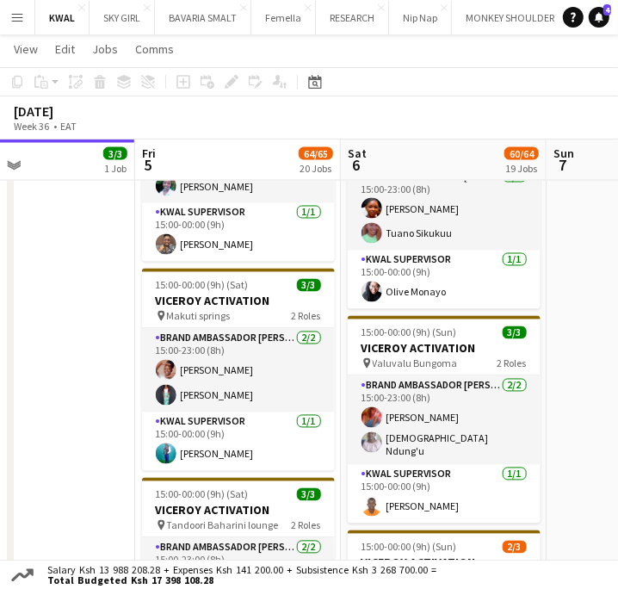
click at [38, 436] on app-calendar-viewport "Tue 2 Wed 3 Thu 4 3/3 1 Job Fri 5 64/65 20 Jobs Sat 6 60/64 19 Jobs Sun 7 Mon 8…" at bounding box center [309, 30] width 618 height 2413
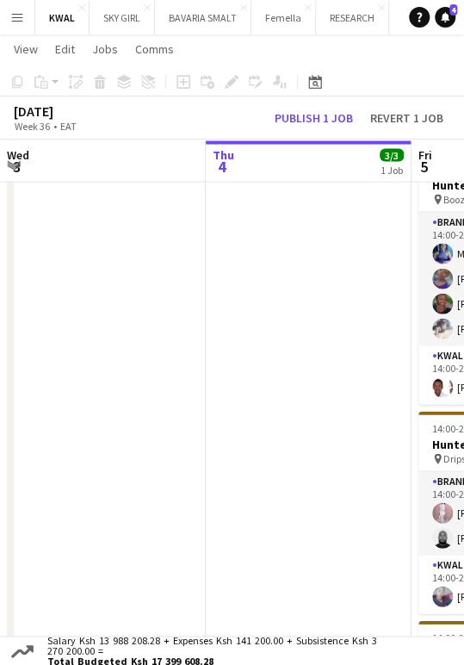
scroll to position [0, 483]
